Goal: Task Accomplishment & Management: Use online tool/utility

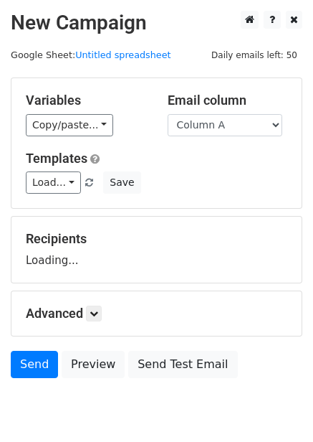
scroll to position [58, 0]
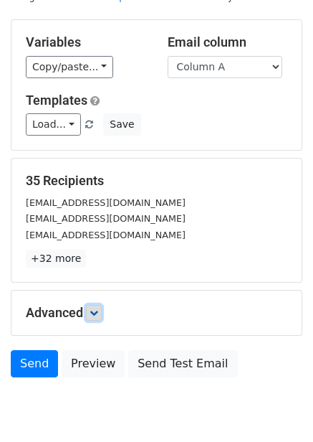
click at [102, 314] on link at bounding box center [94, 313] width 16 height 16
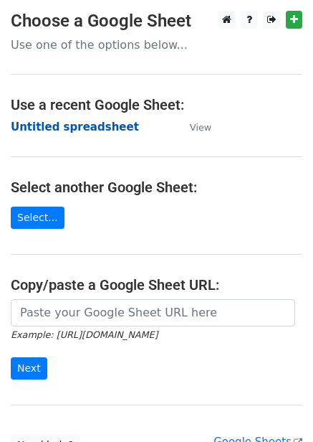
click at [106, 131] on strong "Untitled spreadsheet" at bounding box center [75, 126] width 128 height 13
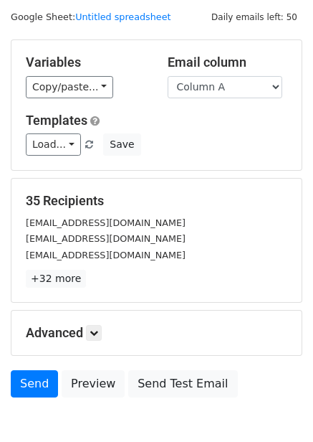
scroll to position [58, 0]
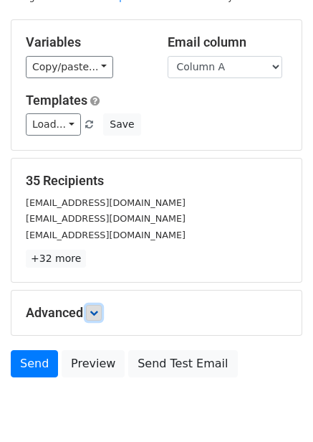
click at [95, 314] on icon at bounding box center [94, 312] width 9 height 9
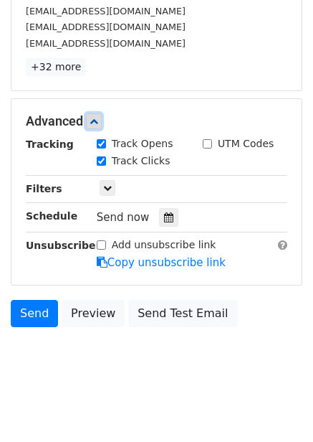
scroll to position [256, 0]
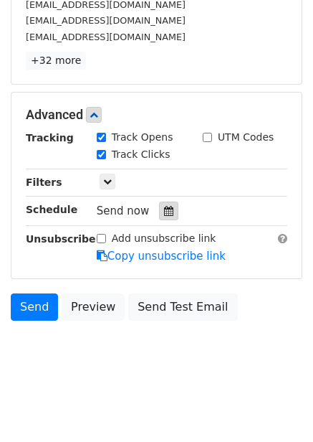
click at [164, 212] on icon at bounding box center [168, 211] width 9 height 10
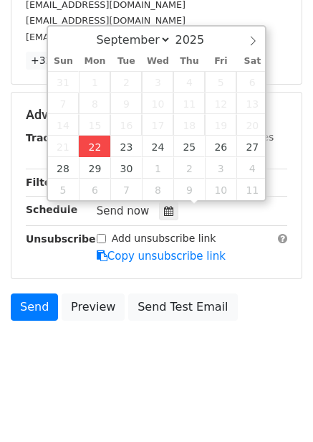
type input "2025-09-22 12:21"
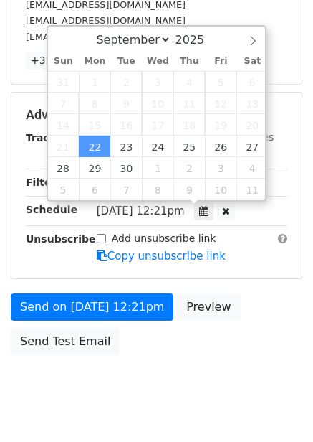
type input "21"
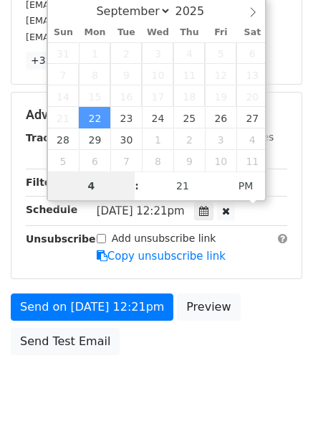
type input "4"
type input "2025-09-22 16:21"
type input "04"
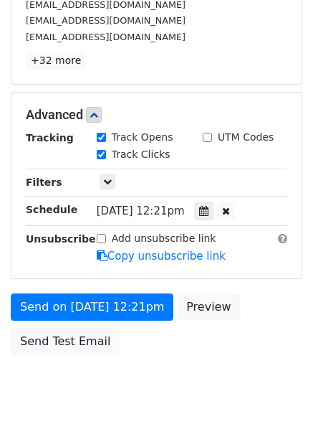
click at [253, 334] on div "Send on Sep 22 at 12:21pm Preview Send Test Email" at bounding box center [156, 327] width 313 height 69
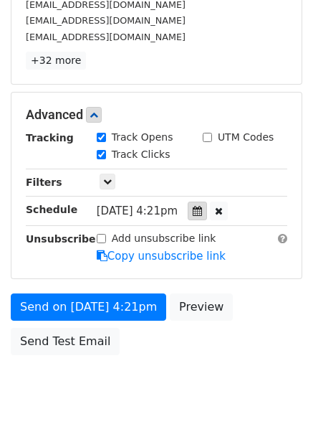
click at [202, 212] on icon at bounding box center [197, 211] width 9 height 10
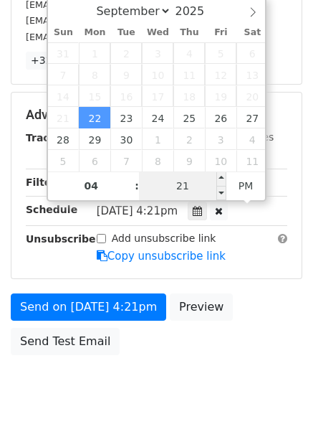
click at [211, 186] on input "21" at bounding box center [182, 185] width 87 height 29
type input "0"
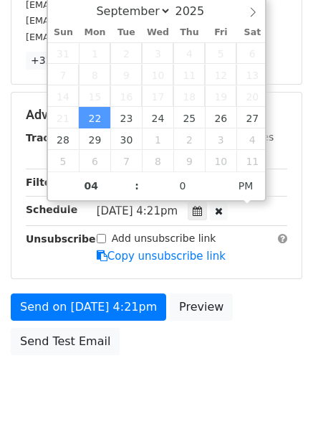
type input "2025-09-22 16:00"
click at [214, 333] on div "Send on Sep 22 at 4:21pm Preview Send Test Email" at bounding box center [156, 327] width 313 height 69
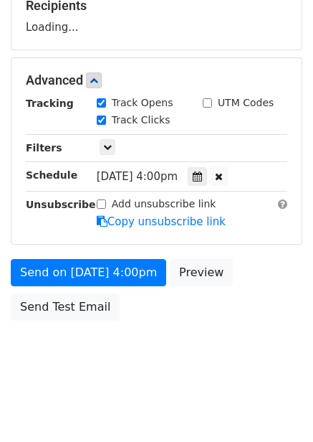
scroll to position [256, 0]
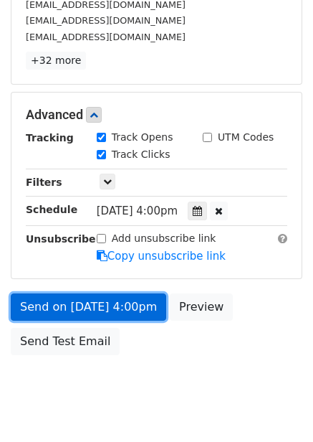
click at [117, 303] on link "Send on Sep 22 at 4:00pm" at bounding box center [89, 306] width 156 height 27
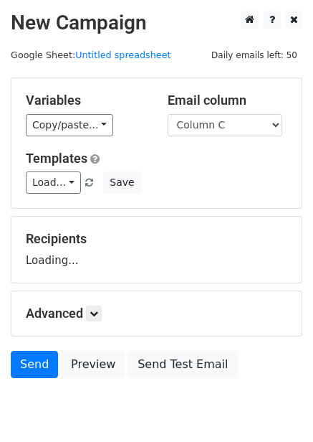
click at [168, 114] on select "Column A Column B Column C Column D Column E Column F" at bounding box center [225, 125] width 115 height 22
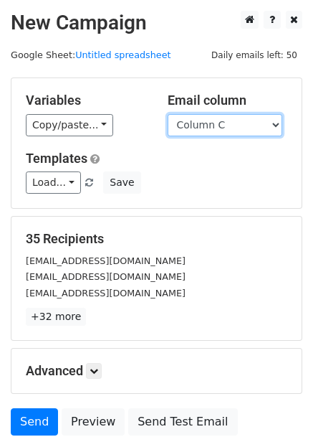
click at [221, 133] on select "Column A Column B Column C Column D Column E Column F" at bounding box center [225, 125] width 115 height 22
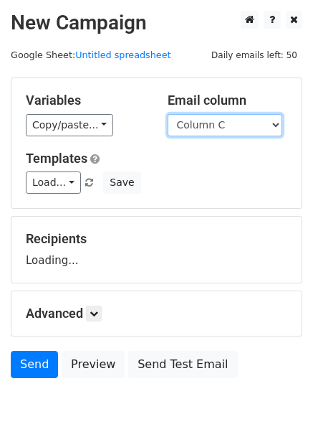
select select "Column B"
click at [168, 114] on select "Column A Column B Column C Column D Column E Column F" at bounding box center [225, 125] width 115 height 22
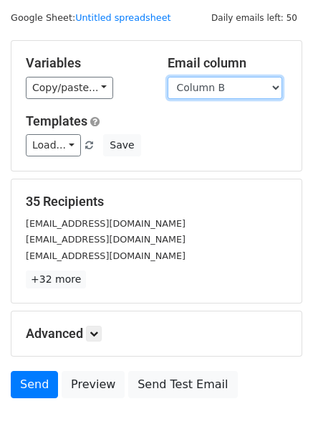
scroll to position [58, 0]
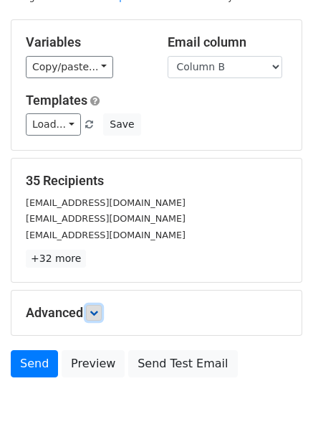
click at [102, 313] on link at bounding box center [94, 313] width 16 height 16
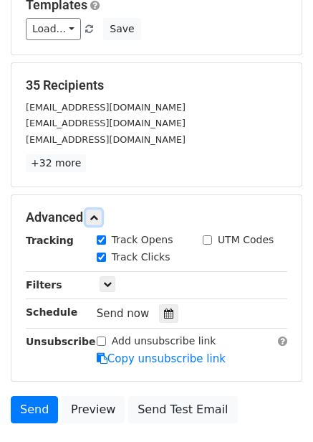
scroll to position [252, 0]
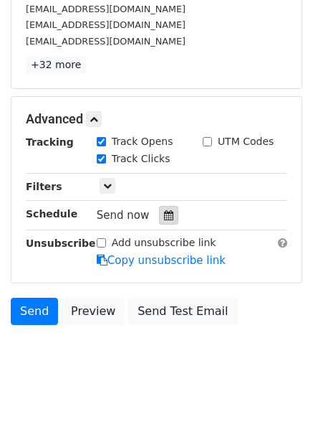
click at [164, 220] on icon at bounding box center [168, 215] width 9 height 10
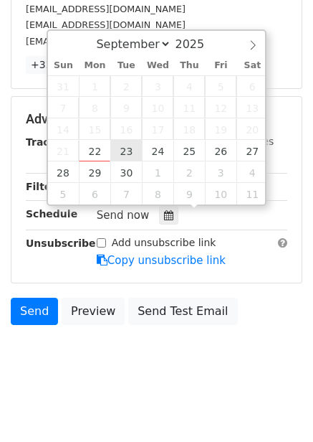
type input "2025-09-23 12:00"
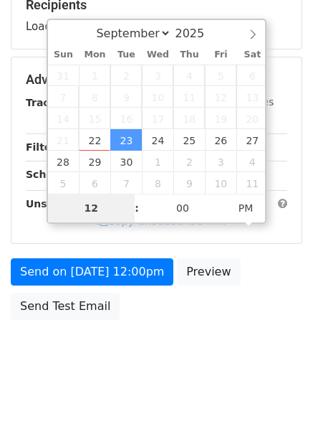
scroll to position [233, 0]
type input "5"
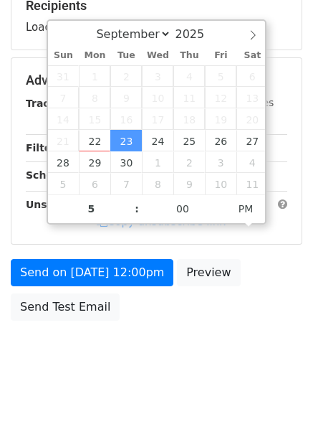
type input "2025-09-23 17:00"
drag, startPoint x: 209, startPoint y: 328, endPoint x: 213, endPoint y: 340, distance: 12.9
click at [209, 328] on body "New Campaign Daily emails left: 50 Google Sheet: Untitled spreadsheet Variables…" at bounding box center [156, 81] width 313 height 607
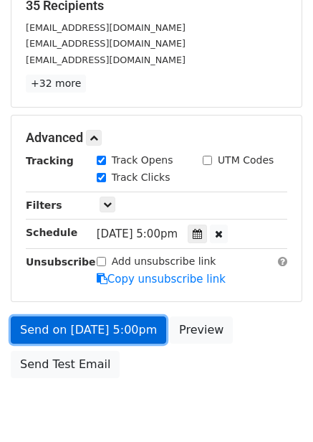
click at [119, 329] on link "Send on Sep 23 at 5:00pm" at bounding box center [89, 329] width 156 height 27
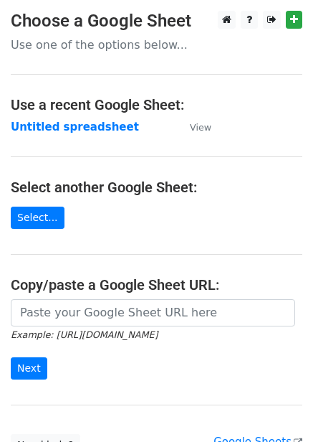
click at [86, 128] on strong "Untitled spreadsheet" at bounding box center [75, 126] width 128 height 13
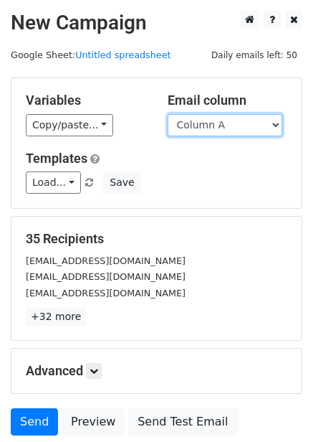
click at [219, 130] on select "Column A Column B Column C Column D Column E Column F" at bounding box center [225, 125] width 115 height 22
select select "Column C"
click at [168, 114] on select "Column A Column B Column C Column D Column E Column F" at bounding box center [225, 125] width 115 height 22
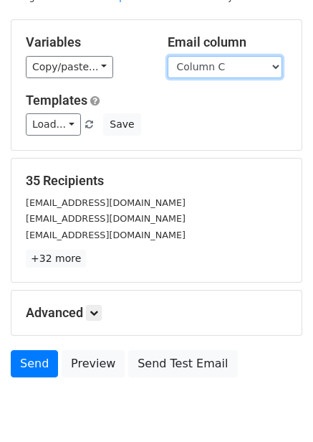
scroll to position [115, 0]
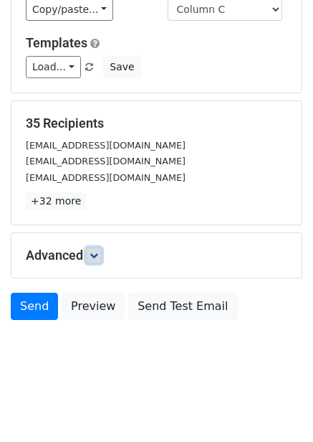
click at [102, 258] on link at bounding box center [94, 255] width 16 height 16
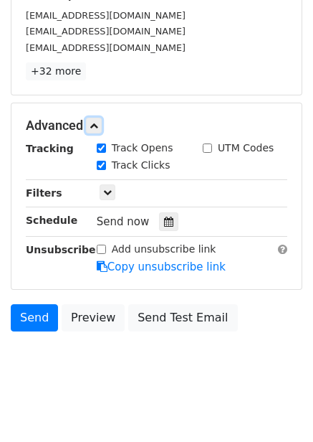
scroll to position [247, 0]
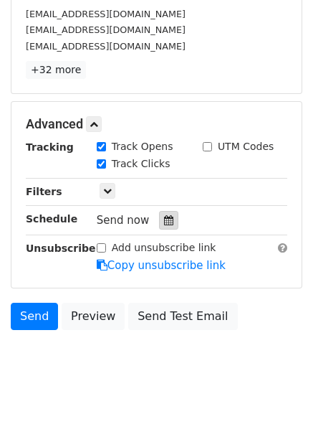
click at [164, 227] on div at bounding box center [168, 220] width 19 height 19
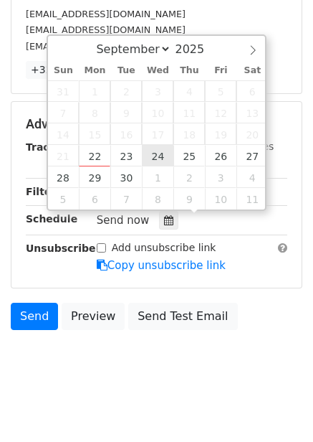
type input "[DATE] 12:00"
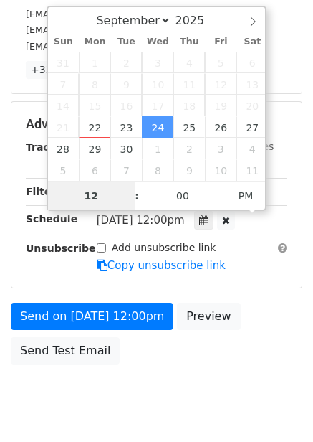
scroll to position [1, 0]
type input "6"
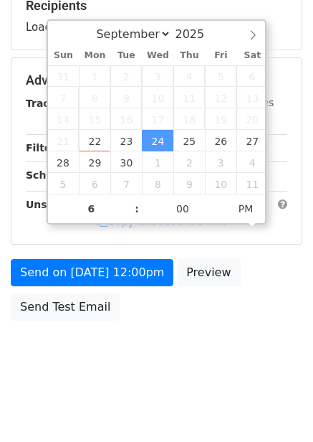
type input "[DATE] 18:00"
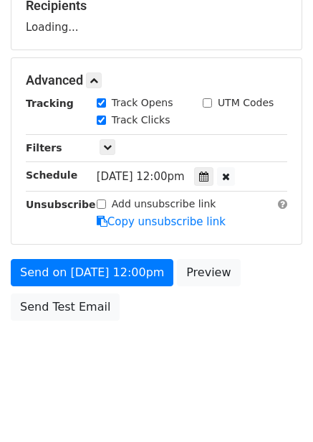
drag, startPoint x: 273, startPoint y: 280, endPoint x: 278, endPoint y: 304, distance: 24.9
click at [273, 280] on div "Send on [DATE] 12:00pm Preview Send Test Email" at bounding box center [156, 293] width 313 height 69
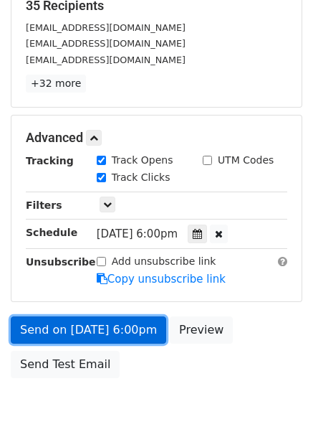
click at [126, 325] on link "Send on [DATE] 6:00pm" at bounding box center [89, 329] width 156 height 27
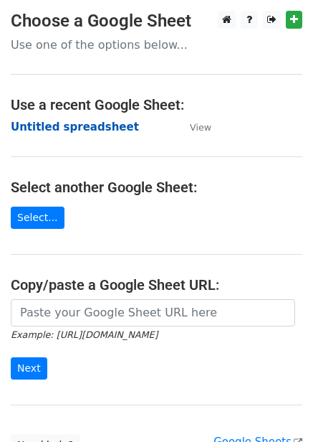
click at [113, 131] on strong "Untitled spreadsheet" at bounding box center [75, 126] width 128 height 13
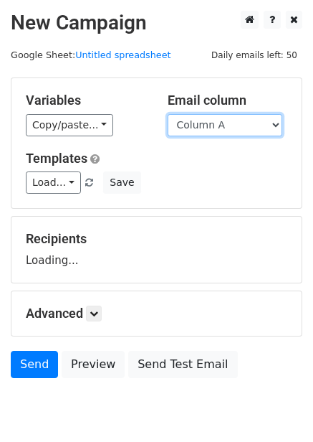
click at [212, 127] on select "Column A Column B Column C Column D Column E Column F" at bounding box center [225, 125] width 115 height 22
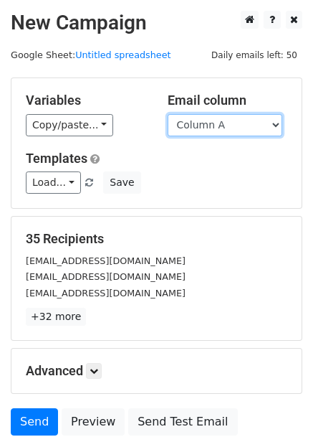
select select "Column D"
click at [168, 114] on select "Column A Column B Column C Column D Column E Column F" at bounding box center [225, 125] width 115 height 22
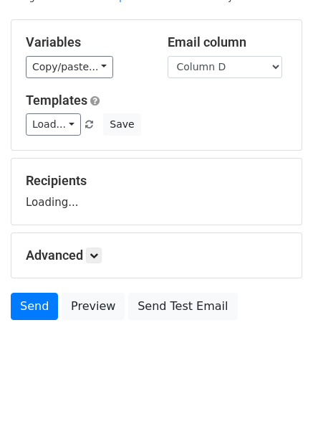
click at [95, 264] on div "Advanced Tracking Track Opens UTM Codes Track Clicks Filters Only include sprea…" at bounding box center [156, 255] width 290 height 44
click at [95, 260] on link at bounding box center [94, 255] width 16 height 16
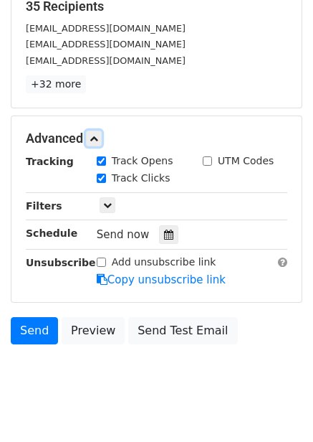
scroll to position [242, 0]
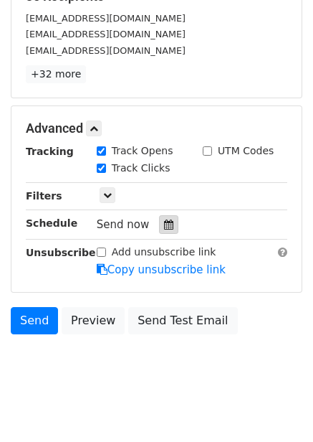
click at [164, 221] on icon at bounding box center [168, 224] width 9 height 10
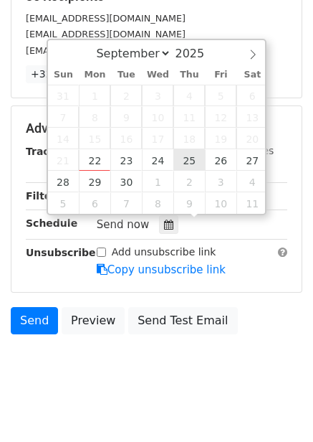
type input "2025-09-25 12:00"
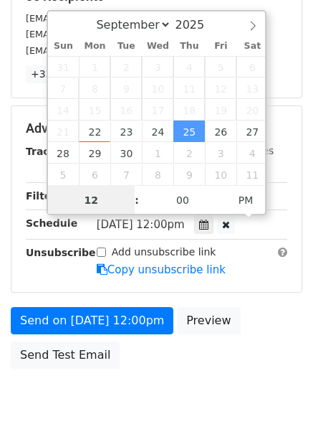
scroll to position [1, 0]
type input "7"
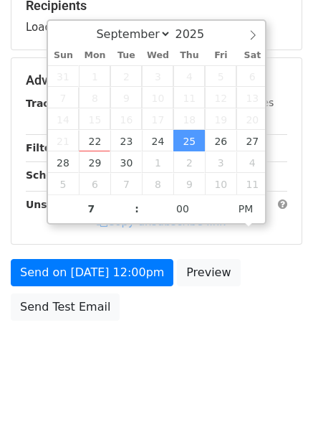
type input "2025-09-25 19:00"
click at [226, 306] on div "Send on Sep 25 at 12:00pm Preview Send Test Email" at bounding box center [156, 293] width 313 height 69
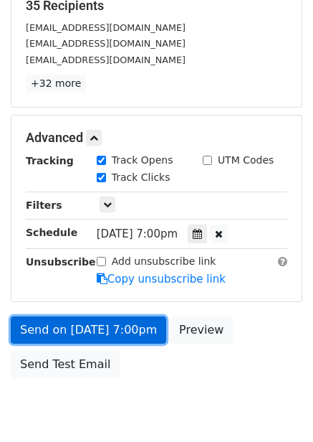
click at [142, 337] on link "Send on Sep 25 at 7:00pm" at bounding box center [89, 329] width 156 height 27
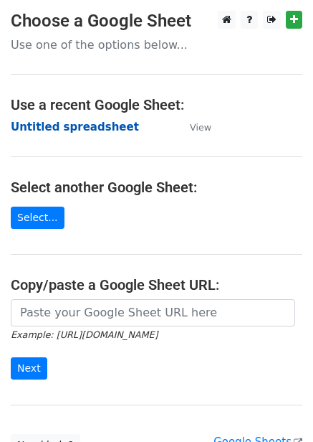
click at [93, 128] on strong "Untitled spreadsheet" at bounding box center [75, 126] width 128 height 13
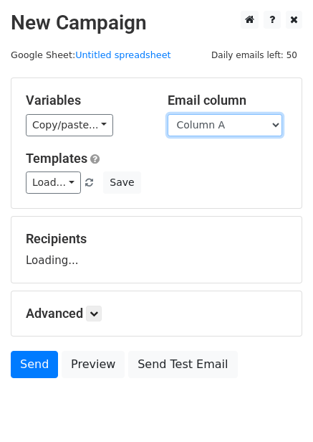
click at [223, 126] on select "Column A Column B Column C Column D Column E Column F" at bounding box center [225, 125] width 115 height 22
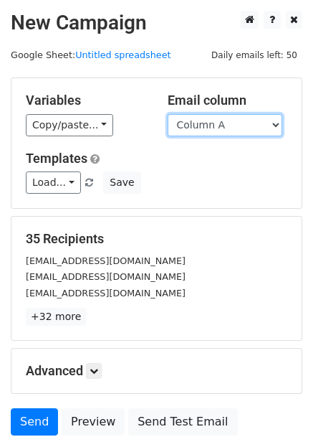
click at [228, 131] on select "Column A Column B Column C Column D Column E Column F" at bounding box center [225, 125] width 115 height 22
select select "Column E"
click at [168, 114] on select "Column A Column B Column C Column D Column E Column F" at bounding box center [225, 125] width 115 height 22
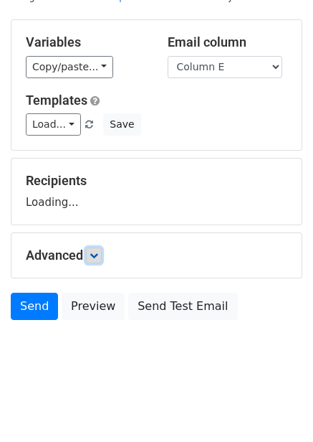
click at [98, 258] on icon at bounding box center [94, 255] width 9 height 9
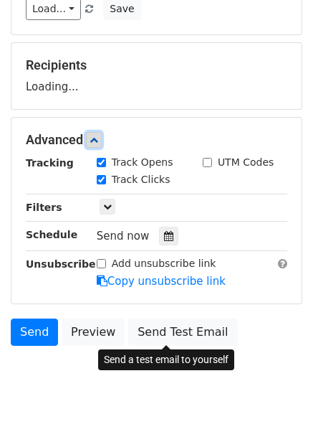
scroll to position [179, 0]
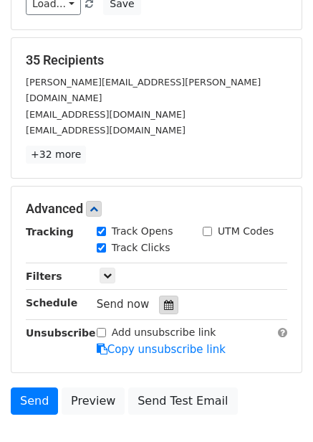
click at [164, 300] on icon at bounding box center [168, 305] width 9 height 10
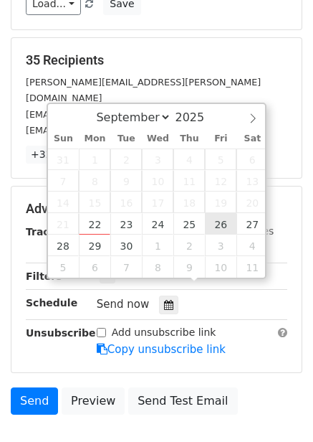
type input "2025-09-26 12:00"
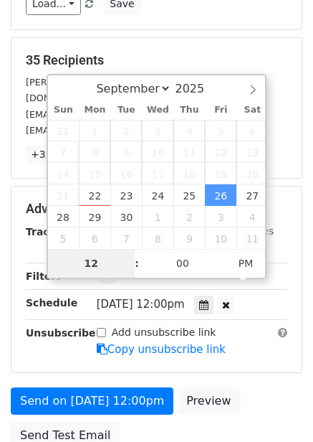
type input "8"
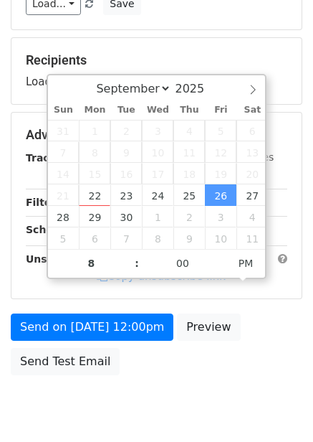
type input "2025-09-26 20:00"
click at [266, 317] on div "Send on Sep 26 at 12:00pm Preview Send Test Email" at bounding box center [156, 347] width 313 height 69
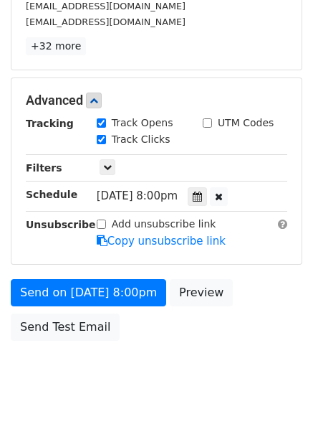
scroll to position [290, 0]
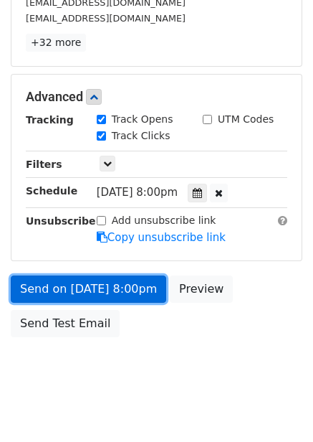
click at [128, 281] on link "Send on Sep 26 at 8:00pm" at bounding box center [89, 288] width 156 height 27
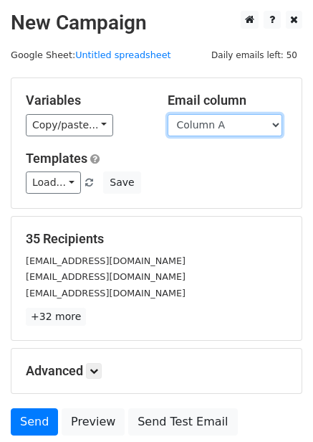
drag, startPoint x: 227, startPoint y: 121, endPoint x: 227, endPoint y: 131, distance: 10.0
click at [227, 121] on select "Column A Column B Column C Column D Column E Column F" at bounding box center [225, 125] width 115 height 22
select select "Column F"
click at [168, 114] on select "Column A Column B Column C Column D Column E Column F" at bounding box center [225, 125] width 115 height 22
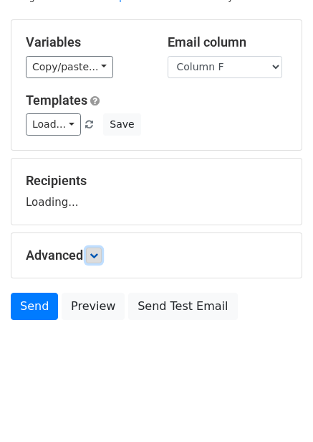
click at [98, 256] on icon at bounding box center [94, 255] width 9 height 9
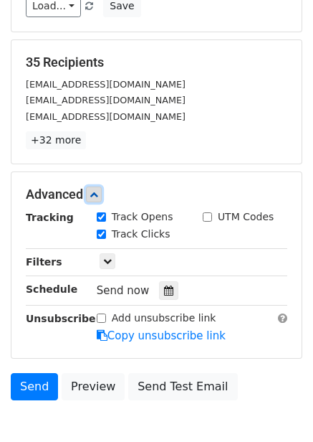
scroll to position [179, 0]
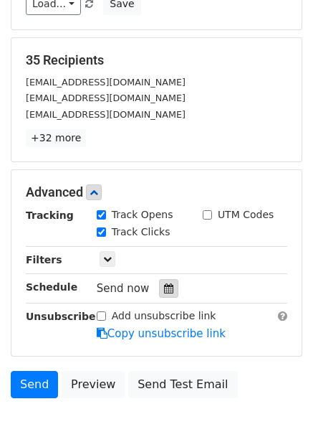
click at [168, 295] on div at bounding box center [168, 288] width 19 height 19
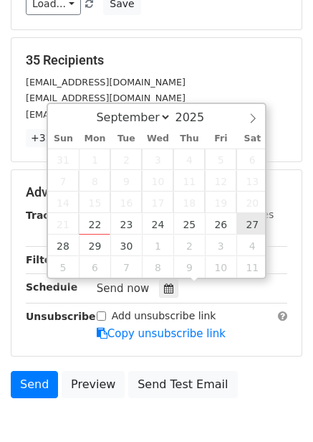
type input "[DATE] 12:00"
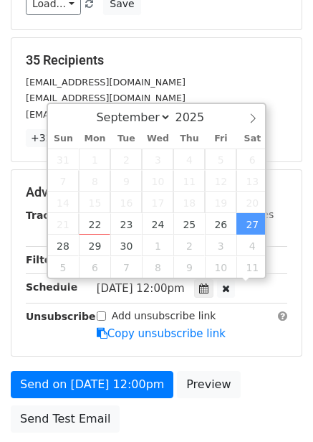
scroll to position [1, 0]
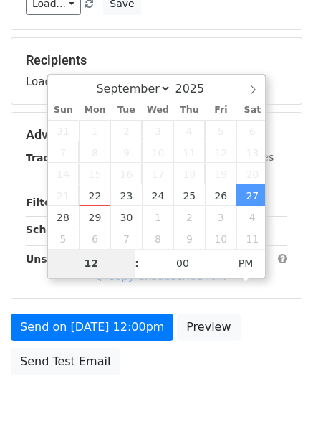
type input "9"
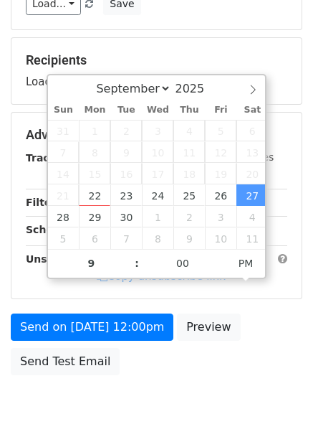
type input "[DATE] 21:00"
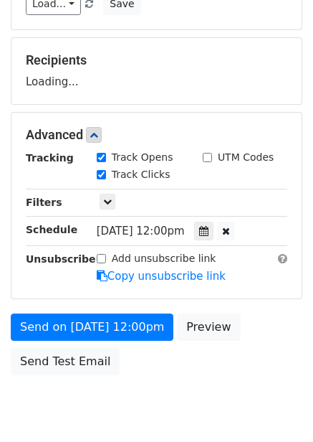
click at [255, 326] on div "Send on [DATE] 12:00pm Preview Send Test Email" at bounding box center [156, 347] width 313 height 69
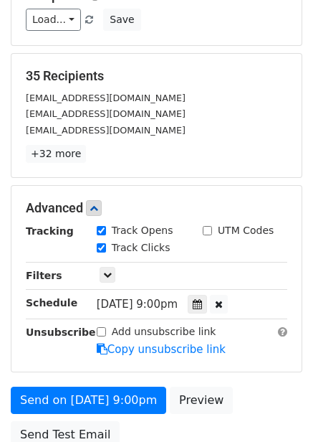
scroll to position [290, 0]
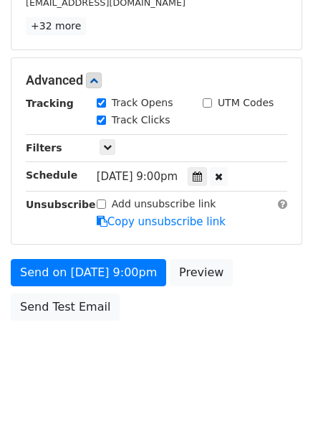
click at [278, 347] on body "New Campaign Daily emails left: 50 Google Sheet: Untitled spreadsheet Variables…" at bounding box center [156, 52] width 313 height 665
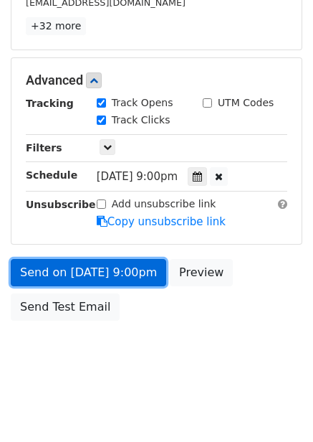
click at [115, 275] on link "Send on [DATE] 9:00pm" at bounding box center [89, 272] width 156 height 27
